Goal: Feedback & Contribution: Submit feedback/report problem

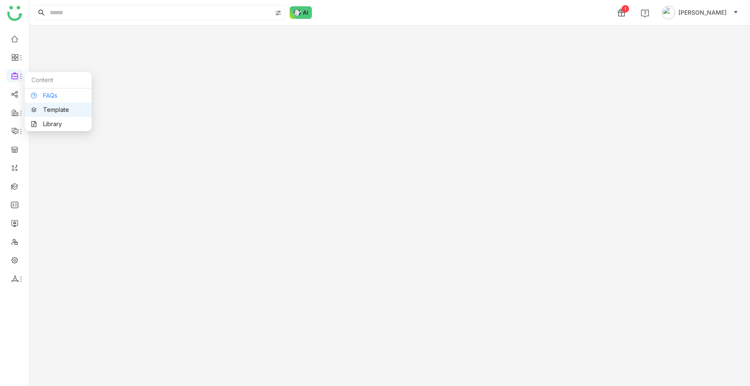
click at [52, 94] on link "FAQs" at bounding box center [58, 96] width 54 height 6
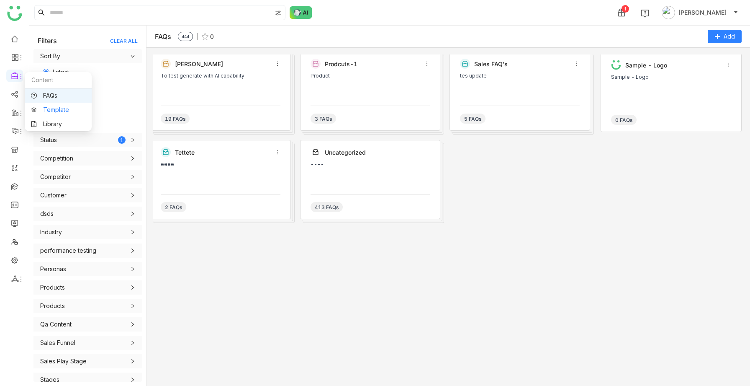
click at [46, 107] on link "Template" at bounding box center [58, 110] width 54 height 6
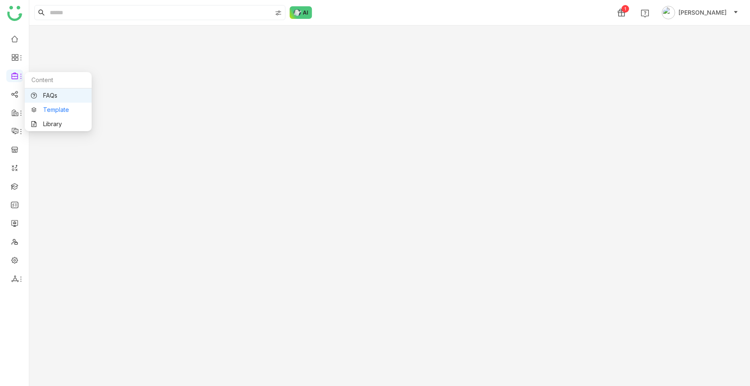
click at [39, 111] on link "Template" at bounding box center [58, 110] width 54 height 6
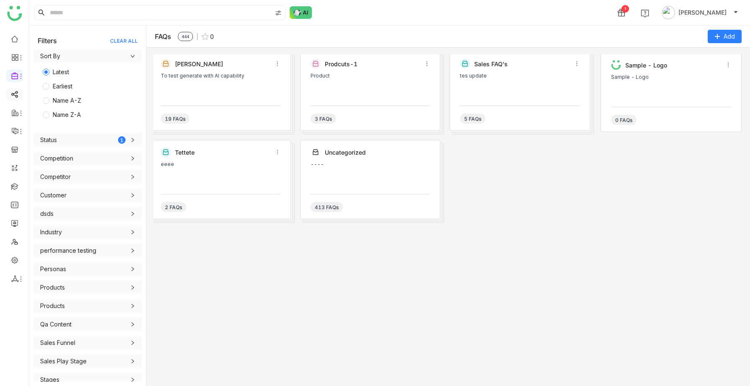
click at [15, 93] on link at bounding box center [15, 93] width 8 height 7
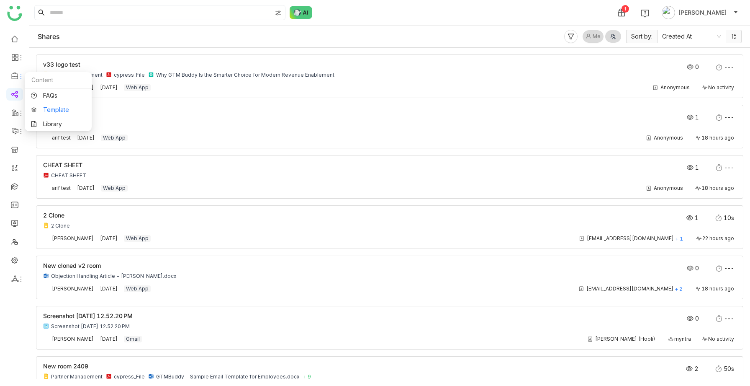
click at [54, 113] on link "Template" at bounding box center [58, 110] width 54 height 6
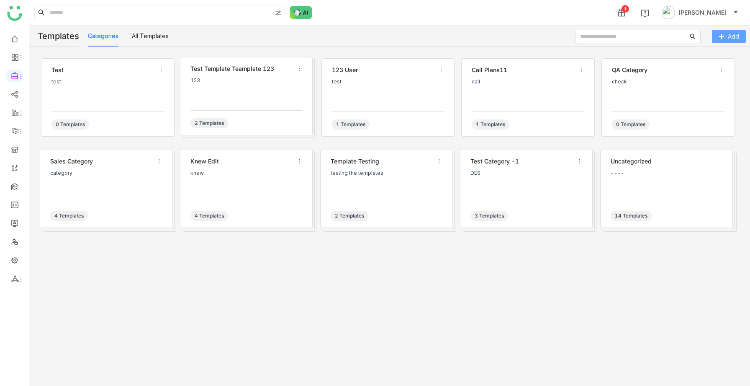
click at [724, 31] on button "Add" at bounding box center [729, 36] width 34 height 13
click at [723, 50] on link "Email Template" at bounding box center [710, 53] width 41 height 7
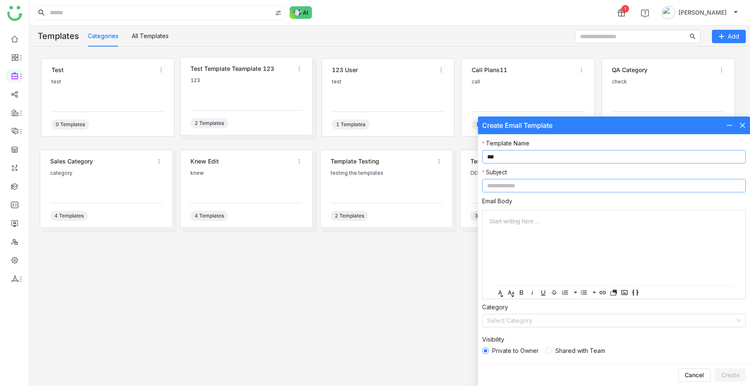
type input "***"
click at [505, 185] on input at bounding box center [614, 185] width 264 height 13
type input "***"
click at [727, 374] on span "Create" at bounding box center [730, 374] width 18 height 8
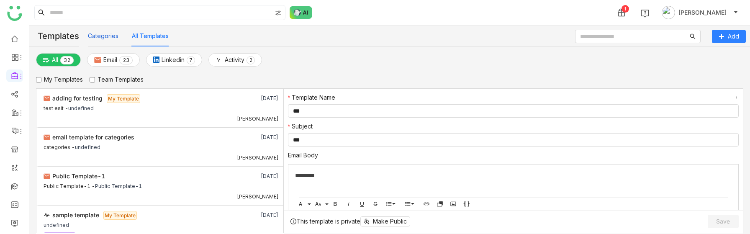
click at [93, 38] on button "Categories" at bounding box center [103, 35] width 31 height 9
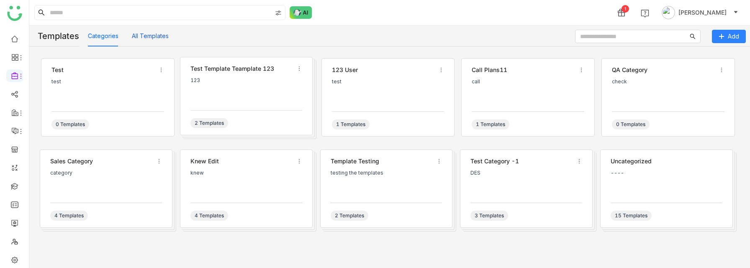
click at [145, 38] on button "All Templates" at bounding box center [150, 35] width 37 height 9
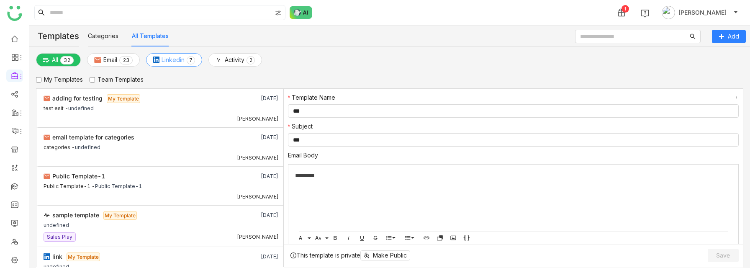
click at [171, 54] on button "Linkedin 0 1 2 3 4 5 6 7 8 9" at bounding box center [174, 59] width 56 height 13
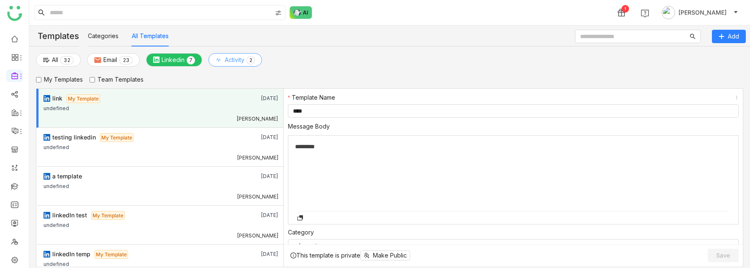
click at [244, 59] on span "Activity" at bounding box center [235, 59] width 20 height 9
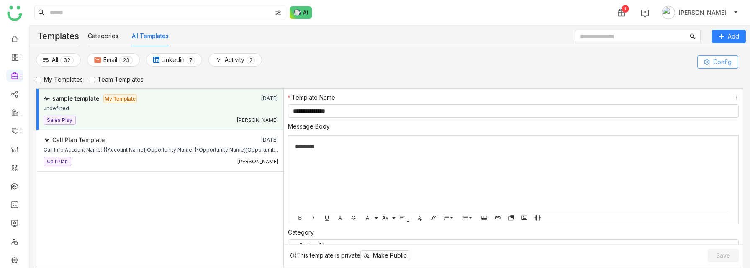
click at [717, 61] on span "Config" at bounding box center [722, 61] width 18 height 9
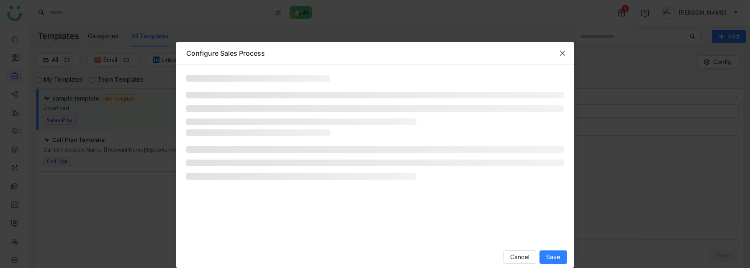
click at [565, 52] on icon "Close" at bounding box center [562, 53] width 7 height 7
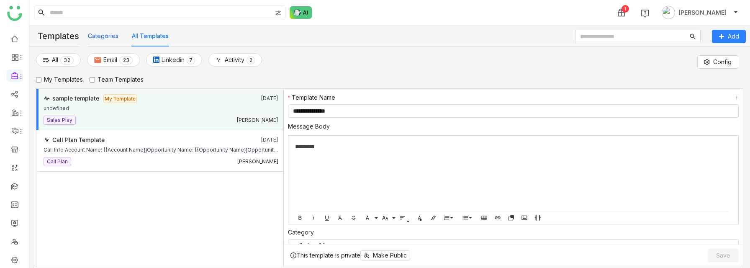
click at [89, 36] on button "Categories" at bounding box center [103, 35] width 31 height 9
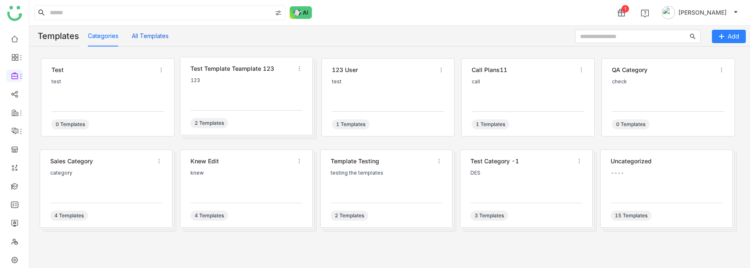
click at [157, 36] on button "All Templates" at bounding box center [150, 35] width 37 height 9
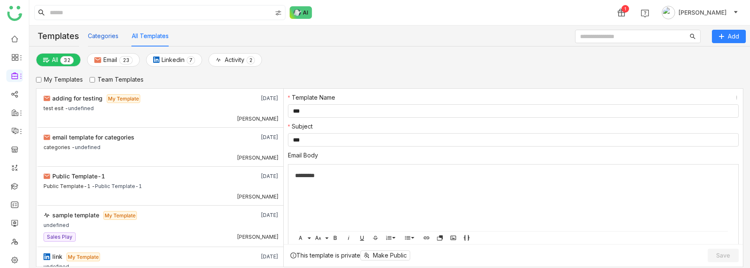
click at [110, 33] on button "Categories" at bounding box center [103, 35] width 31 height 9
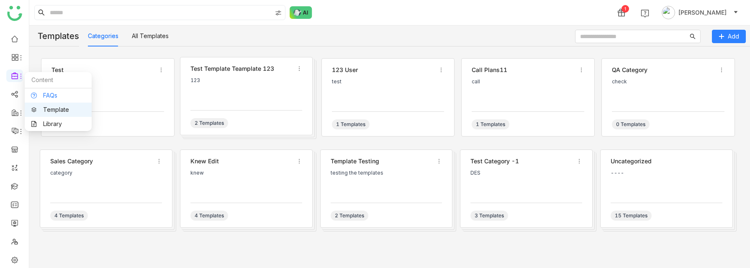
click at [52, 94] on link "FAQs" at bounding box center [58, 96] width 54 height 6
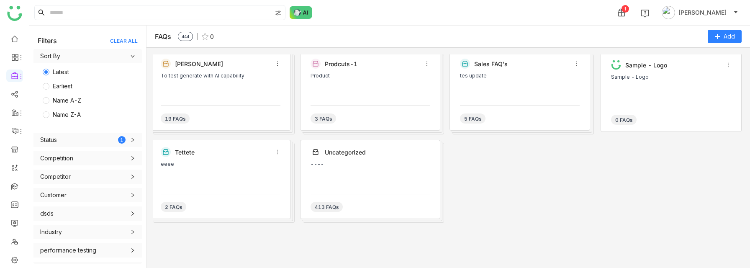
click at [199, 94] on div "To test generate with AI capability" at bounding box center [221, 85] width 120 height 25
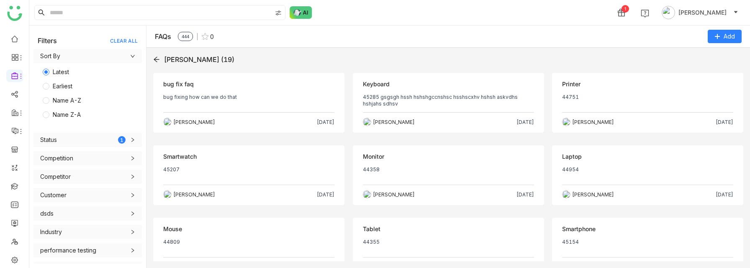
click at [240, 95] on div "bug fixing how can we do that" at bounding box center [248, 97] width 171 height 7
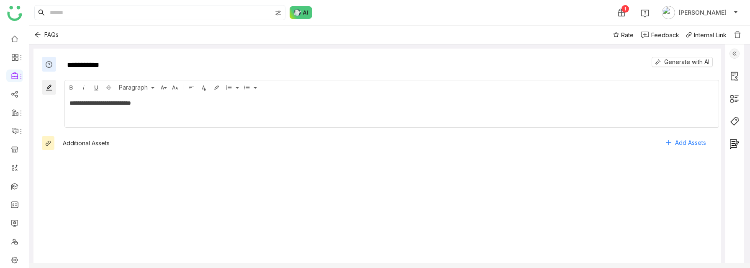
click at [735, 54] on div at bounding box center [734, 157] width 18 height 227
click at [740, 54] on img at bounding box center [735, 54] width 10 height 10
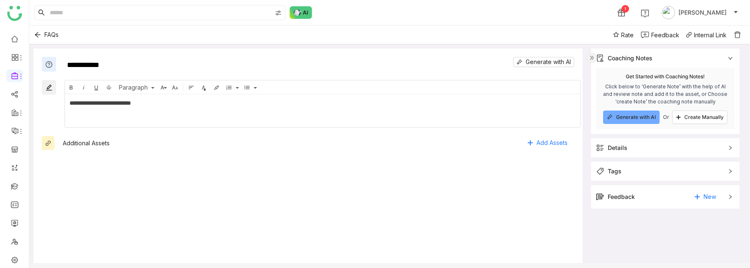
click at [656, 192] on div "Feedback New" at bounding box center [659, 196] width 127 height 13
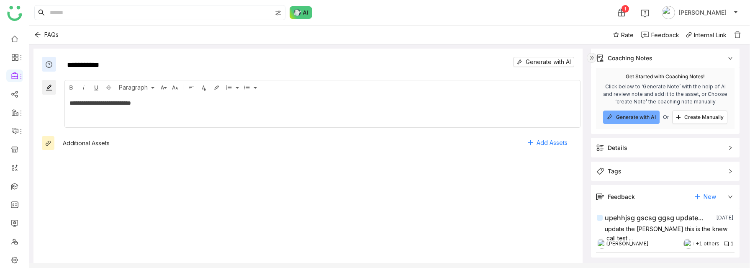
click at [647, 221] on div "upehhjsg gscsg ggsg update..." at bounding box center [654, 218] width 98 height 10
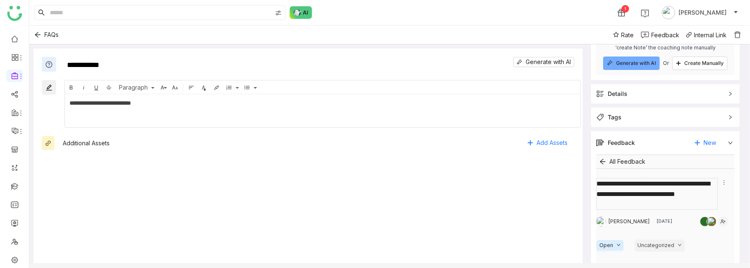
scroll to position [69, 0]
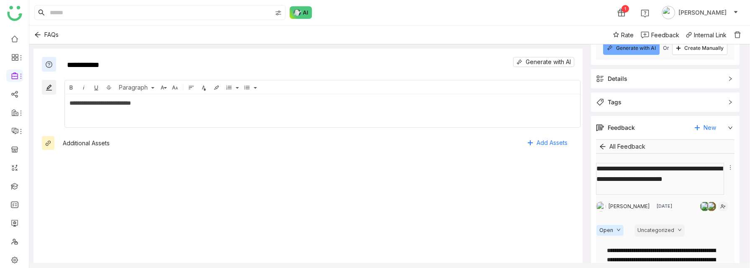
click at [647, 190] on textarea at bounding box center [660, 179] width 128 height 32
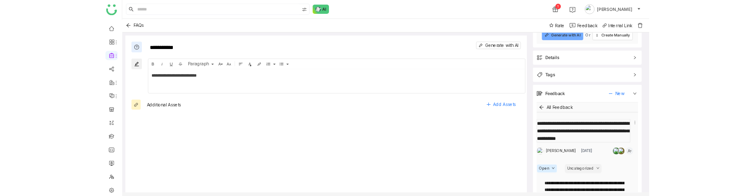
scroll to position [0, 0]
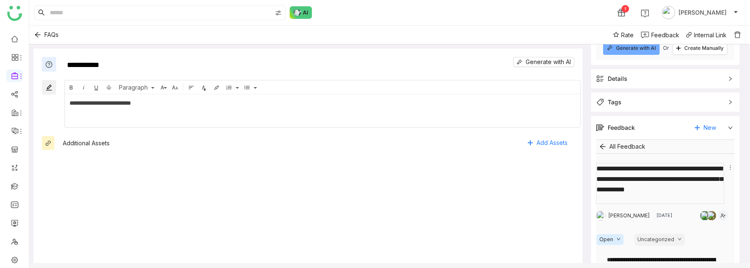
type textarea "**********"
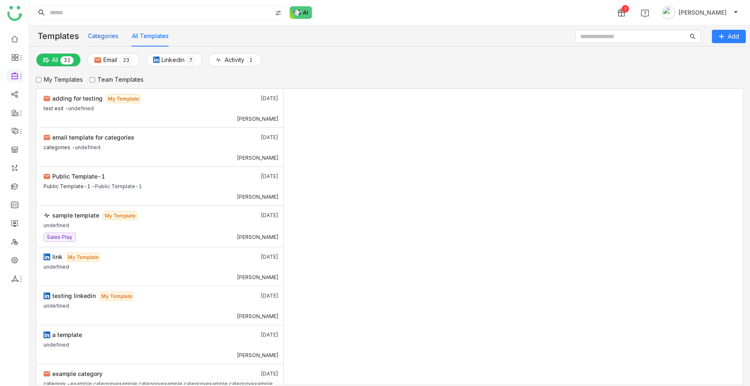
click at [105, 39] on button "Categories" at bounding box center [103, 35] width 31 height 9
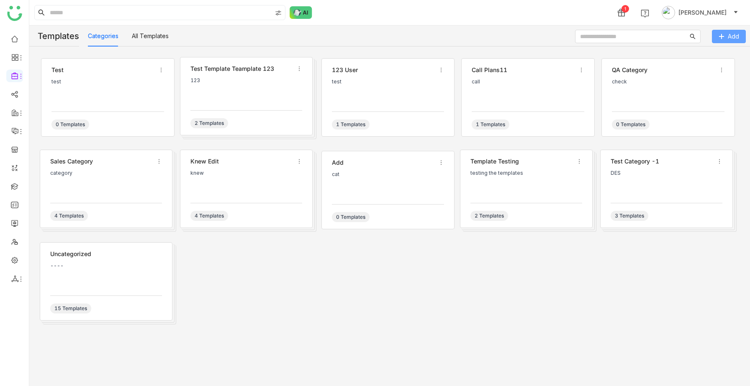
click at [736, 39] on span "Add" at bounding box center [733, 36] width 11 height 9
click at [707, 68] on link "Linkedin Template" at bounding box center [715, 69] width 51 height 7
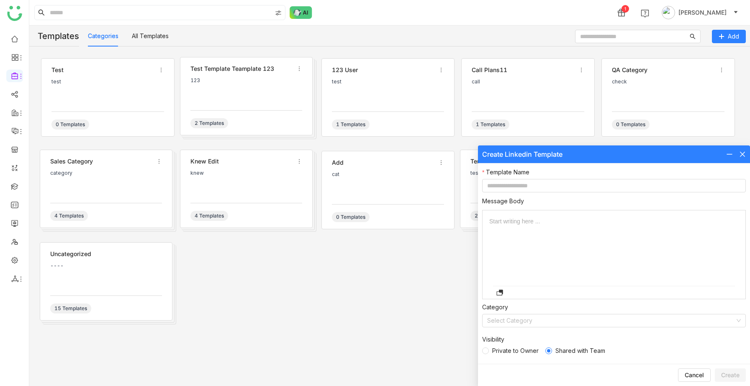
click at [486, 354] on label "Private to Owner" at bounding box center [512, 350] width 60 height 9
click at [148, 39] on button "All Templates" at bounding box center [150, 35] width 37 height 9
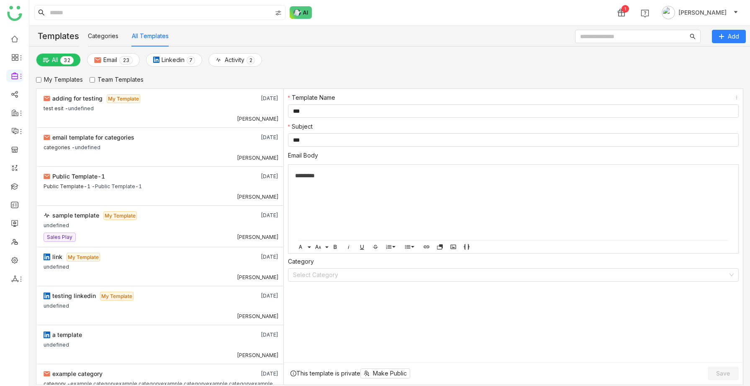
click at [733, 27] on div "Categories All Templates" at bounding box center [448, 36] width 721 height 21
click at [729, 36] on span "Add" at bounding box center [733, 36] width 11 height 9
click at [723, 34] on icon at bounding box center [722, 36] width 6 height 6
click at [708, 49] on span "Email Template" at bounding box center [710, 53] width 41 height 9
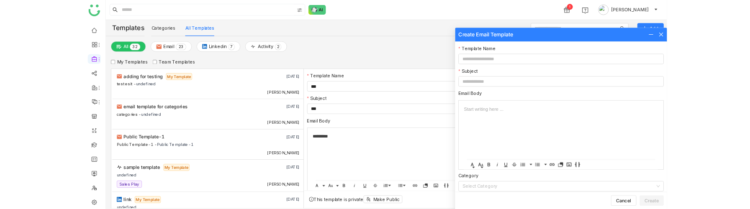
scroll to position [36, 0]
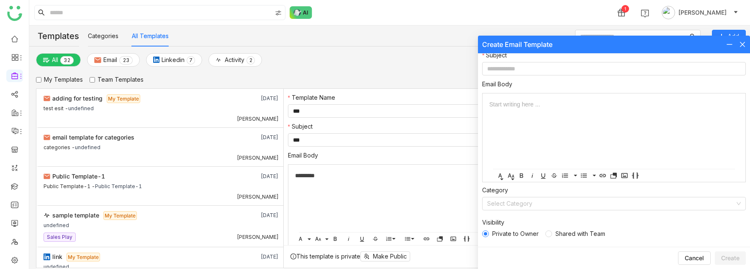
click at [741, 43] on icon at bounding box center [742, 44] width 7 height 7
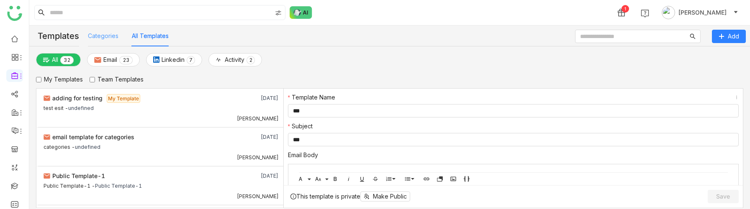
click at [105, 41] on div "Categories" at bounding box center [103, 36] width 31 height 21
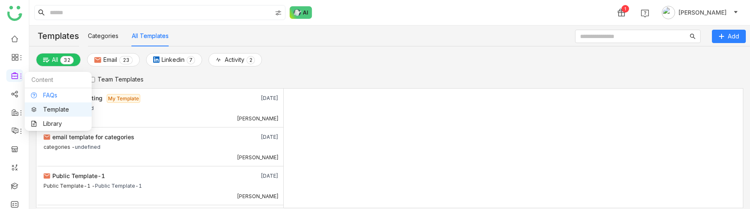
click at [47, 93] on link "FAQs" at bounding box center [58, 96] width 54 height 6
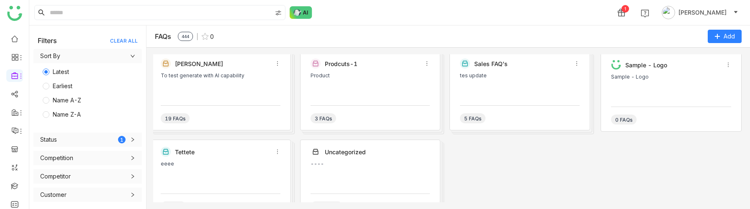
click at [177, 92] on div "To test generate with AI capability" at bounding box center [221, 85] width 120 height 25
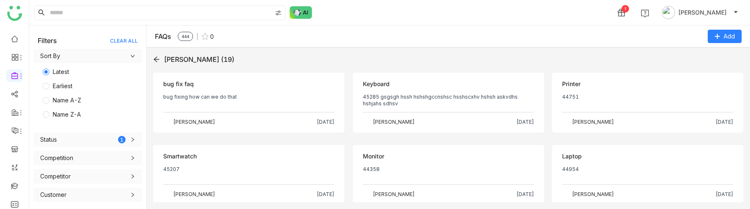
click at [224, 97] on div "bug fixing how can we do that" at bounding box center [248, 97] width 171 height 7
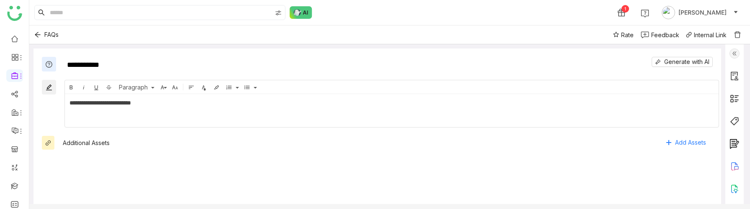
click at [740, 50] on img at bounding box center [735, 54] width 10 height 10
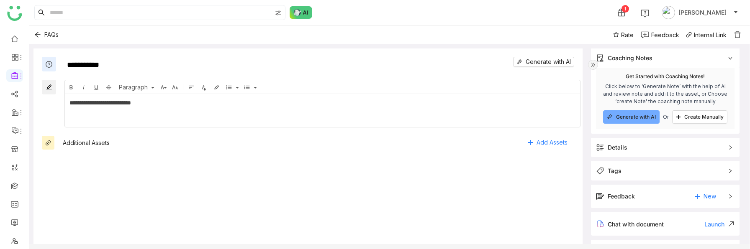
click at [630, 197] on div "Feedback" at bounding box center [621, 196] width 27 height 9
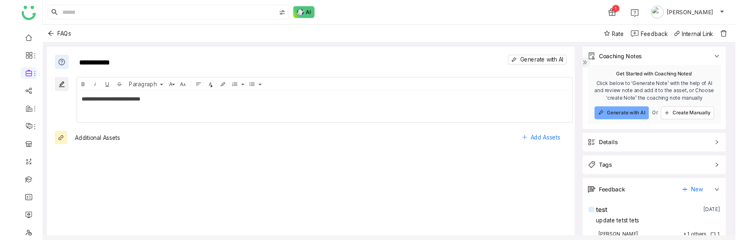
scroll to position [60, 0]
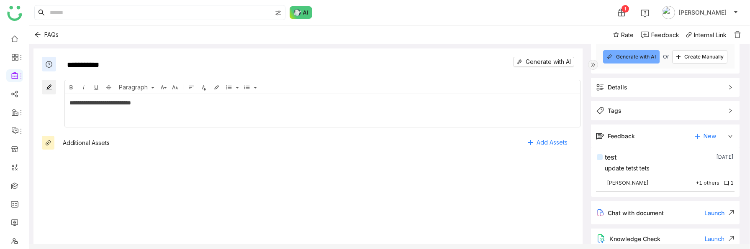
click at [640, 155] on div "test" at bounding box center [654, 157] width 115 height 10
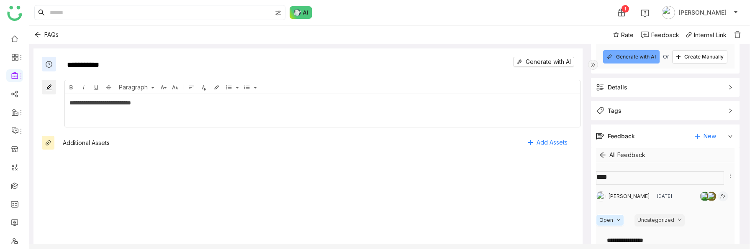
click at [642, 181] on textarea at bounding box center [660, 178] width 128 height 13
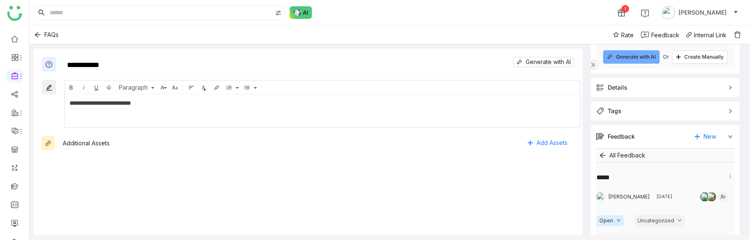
type textarea "****"
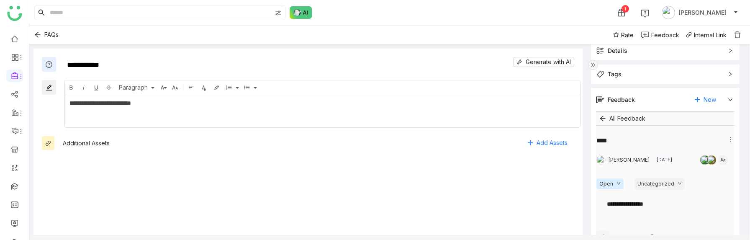
scroll to position [130, 0]
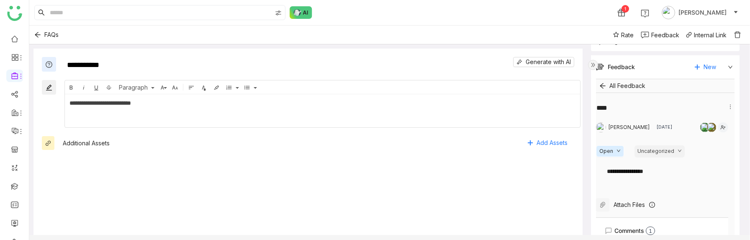
click at [643, 185] on div "**********" at bounding box center [662, 177] width 132 height 29
click at [659, 169] on div "**********" at bounding box center [665, 171] width 116 height 9
click at [613, 171] on div "**********" at bounding box center [665, 171] width 116 height 9
click at [672, 171] on div "**********" at bounding box center [665, 171] width 116 height 9
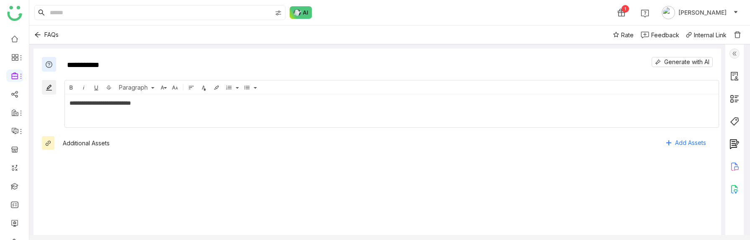
click at [740, 53] on img at bounding box center [735, 54] width 10 height 10
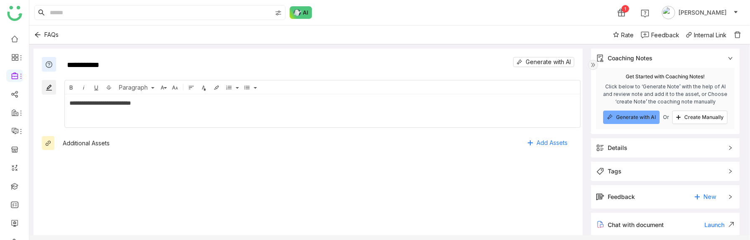
scroll to position [21, 0]
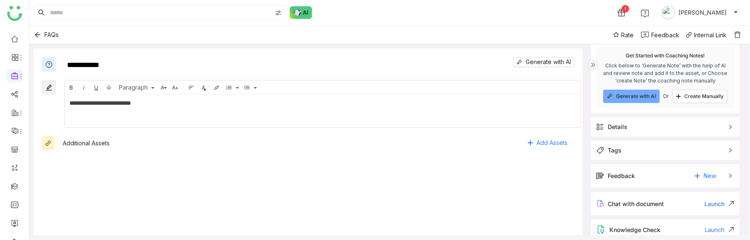
click at [647, 172] on div "Feedback New" at bounding box center [659, 175] width 127 height 13
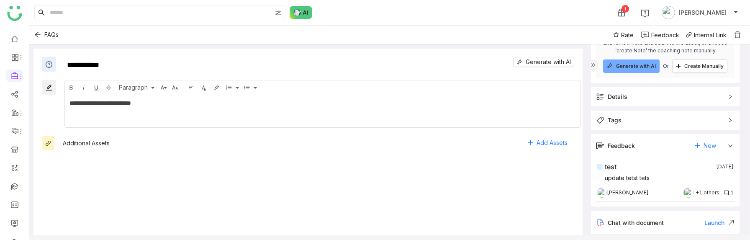
scroll to position [63, 0]
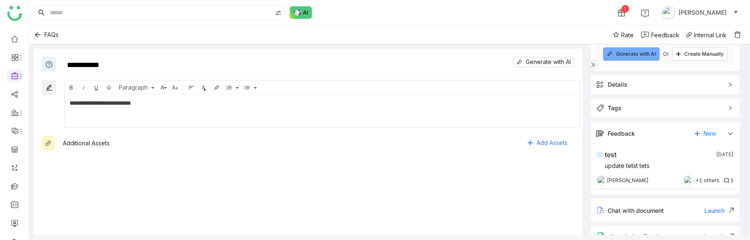
click at [661, 155] on div "test" at bounding box center [654, 154] width 115 height 10
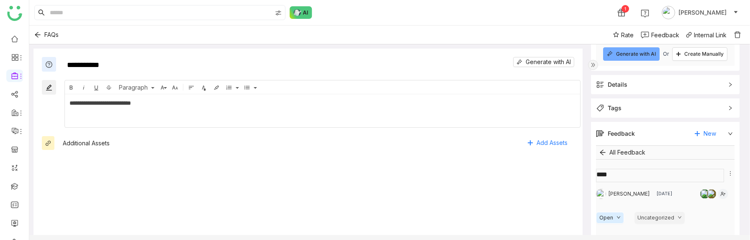
click at [657, 181] on textarea at bounding box center [660, 175] width 128 height 13
type textarea "****"
